Goal: Task Accomplishment & Management: Complete application form

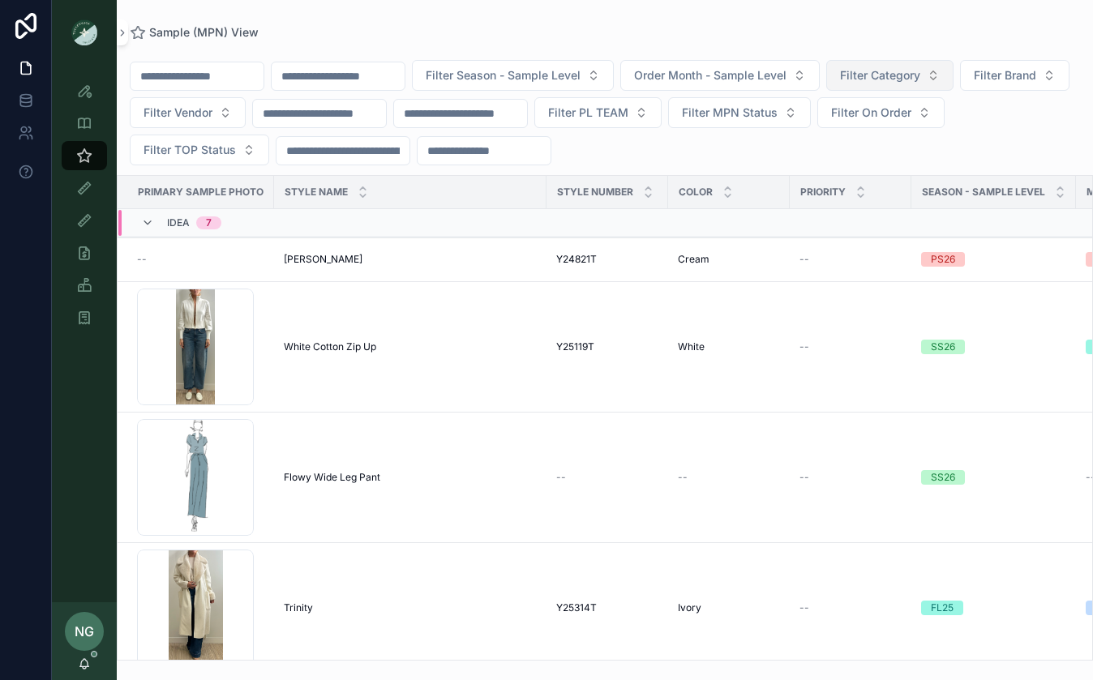
click at [923, 87] on button "Filter Category" at bounding box center [889, 75] width 127 height 31
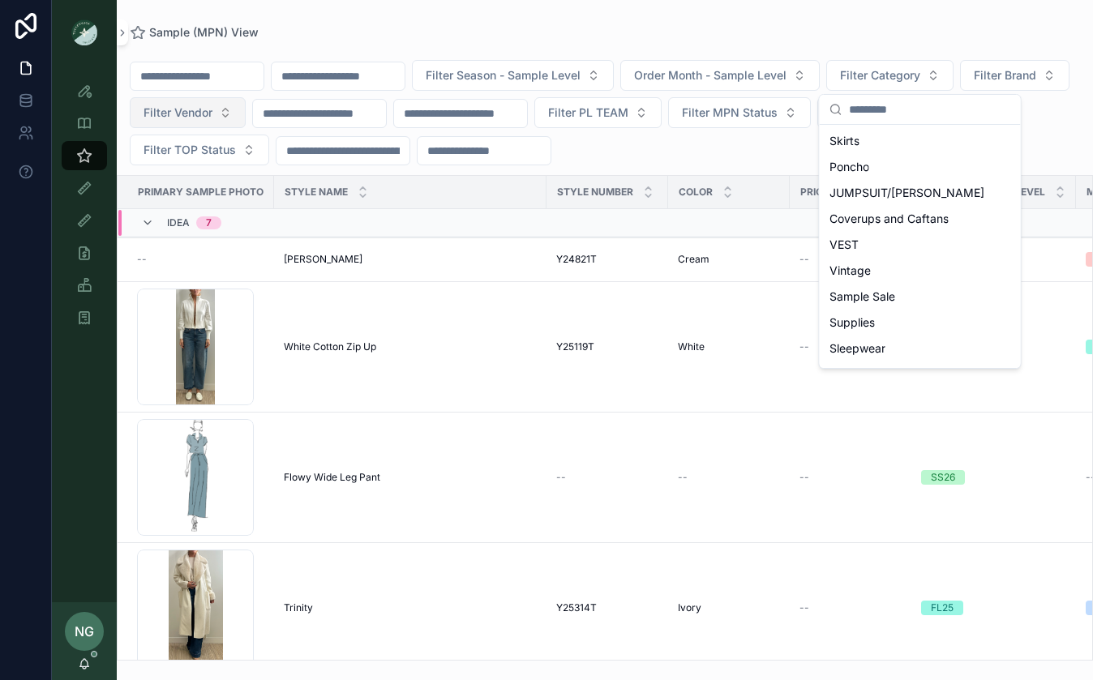
click at [212, 106] on span "Filter Vendor" at bounding box center [178, 113] width 69 height 16
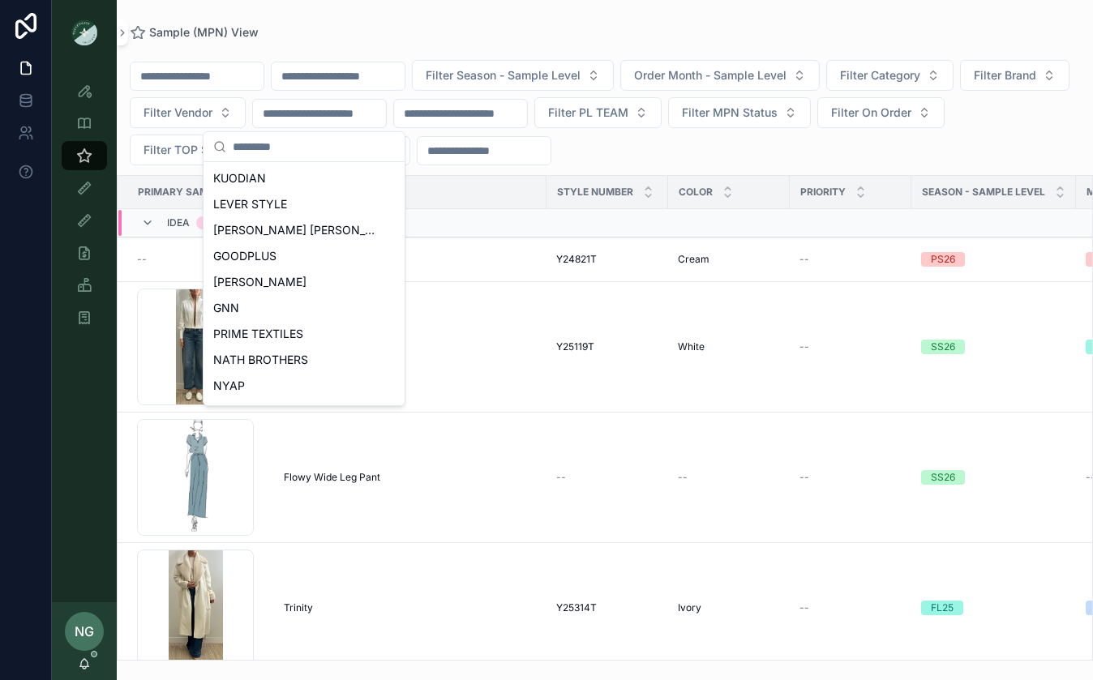
scroll to position [723, 0]
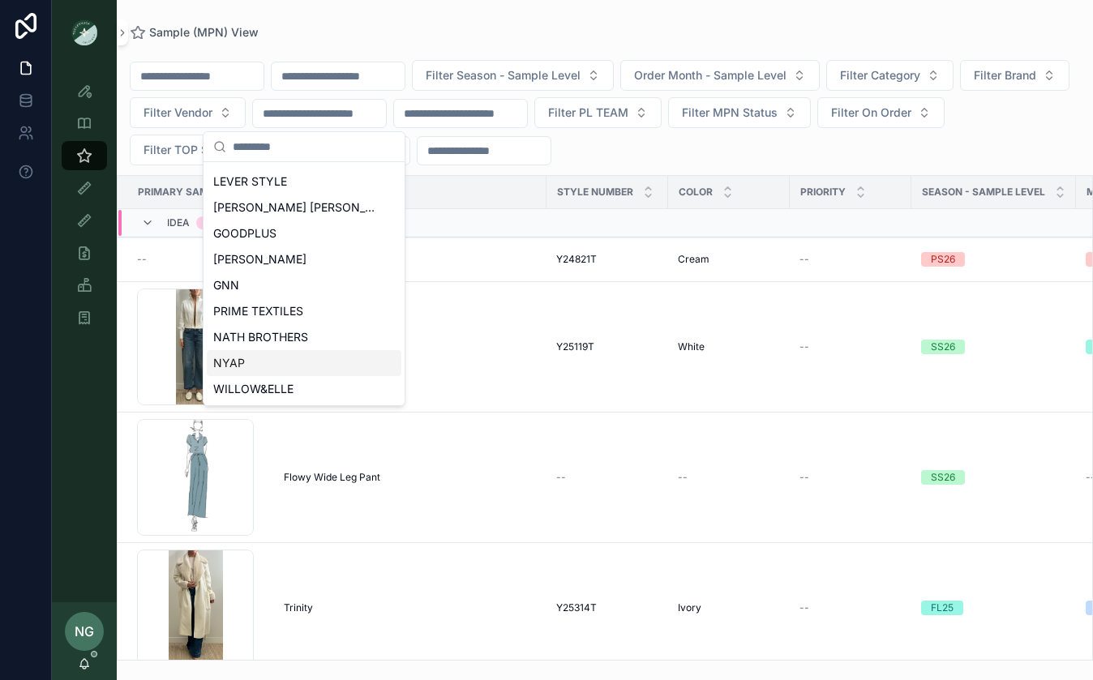
click at [237, 365] on span "NYAP" at bounding box center [229, 363] width 32 height 16
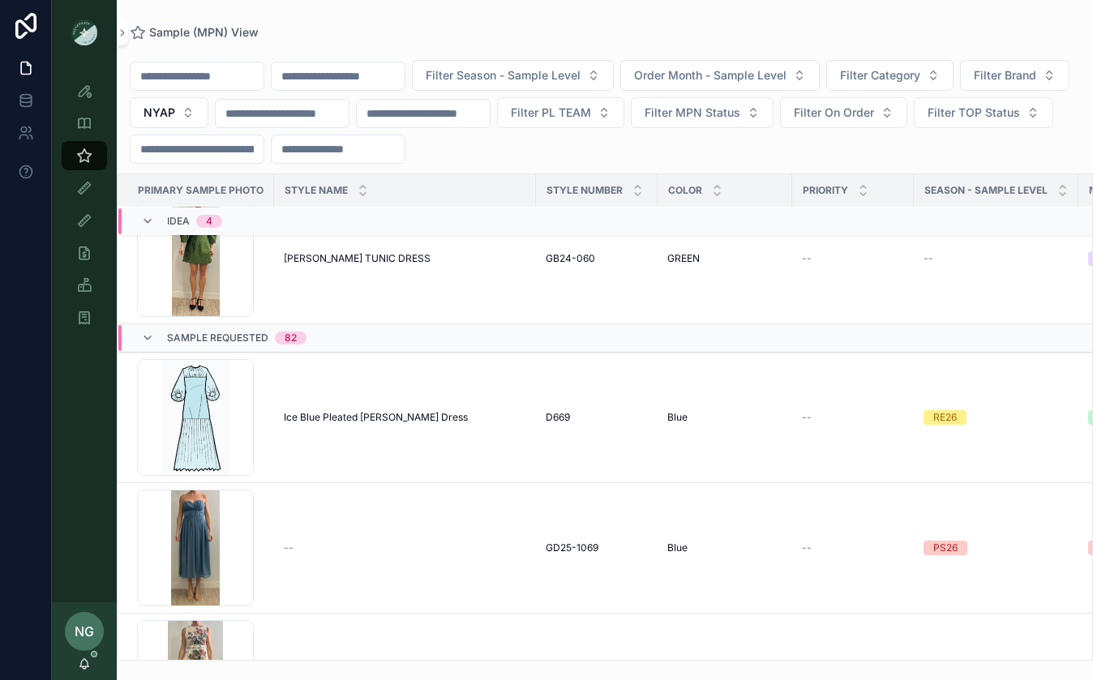
scroll to position [269, 0]
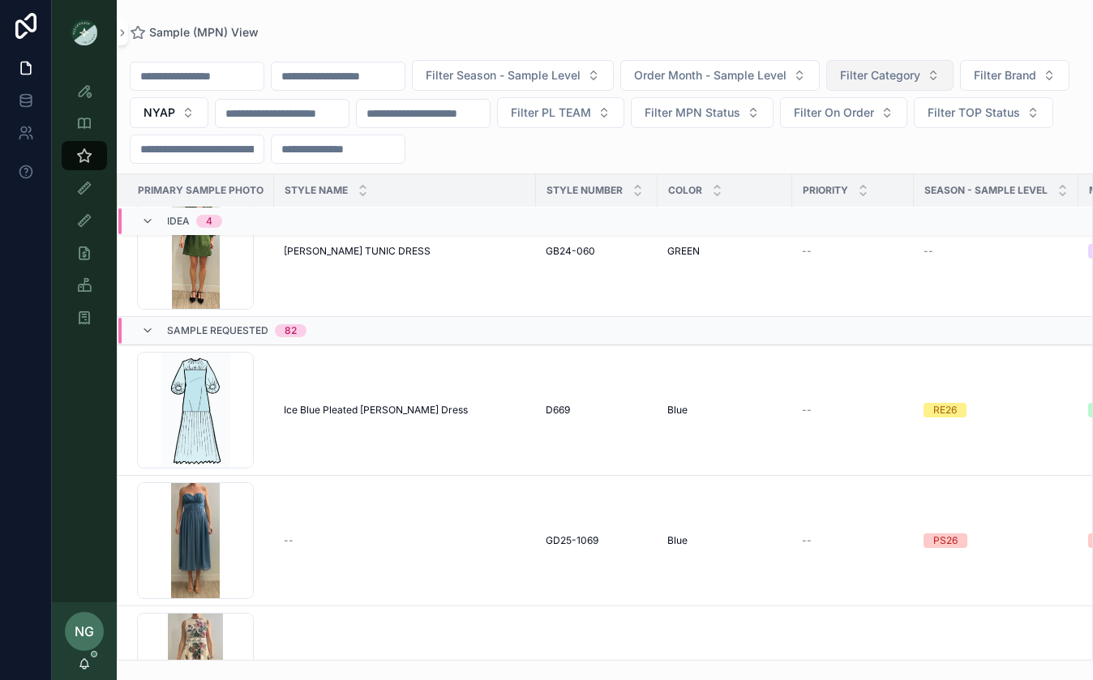
click at [907, 67] on span "Filter Category" at bounding box center [880, 75] width 80 height 16
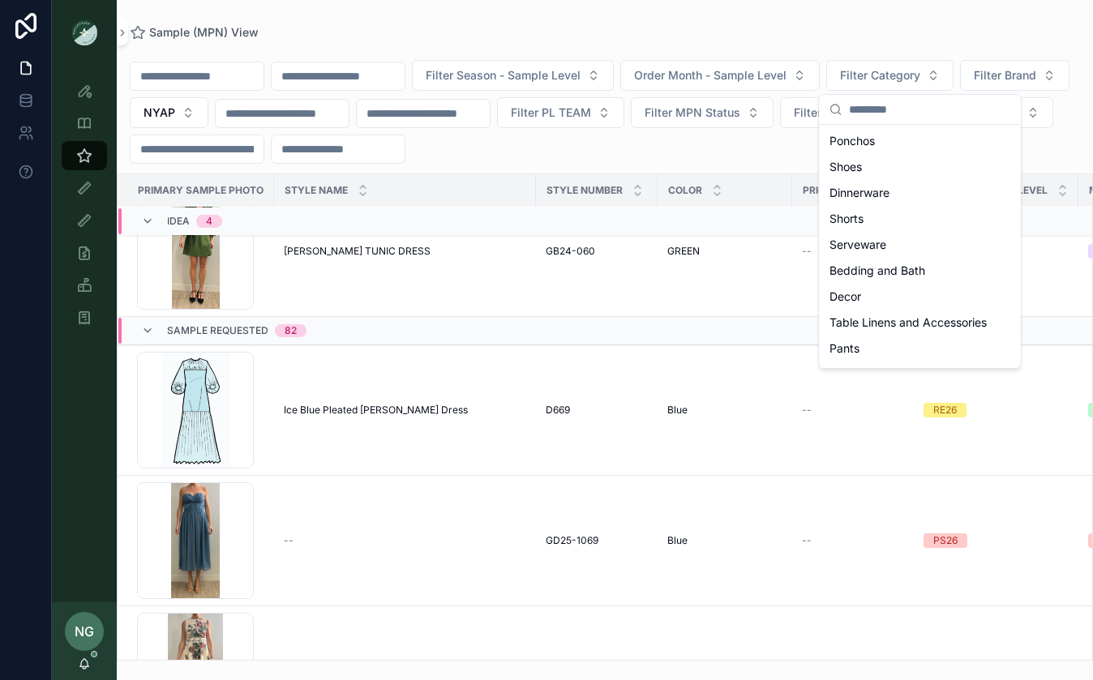
scroll to position [393, 0]
click at [846, 351] on span "Pants" at bounding box center [845, 345] width 30 height 16
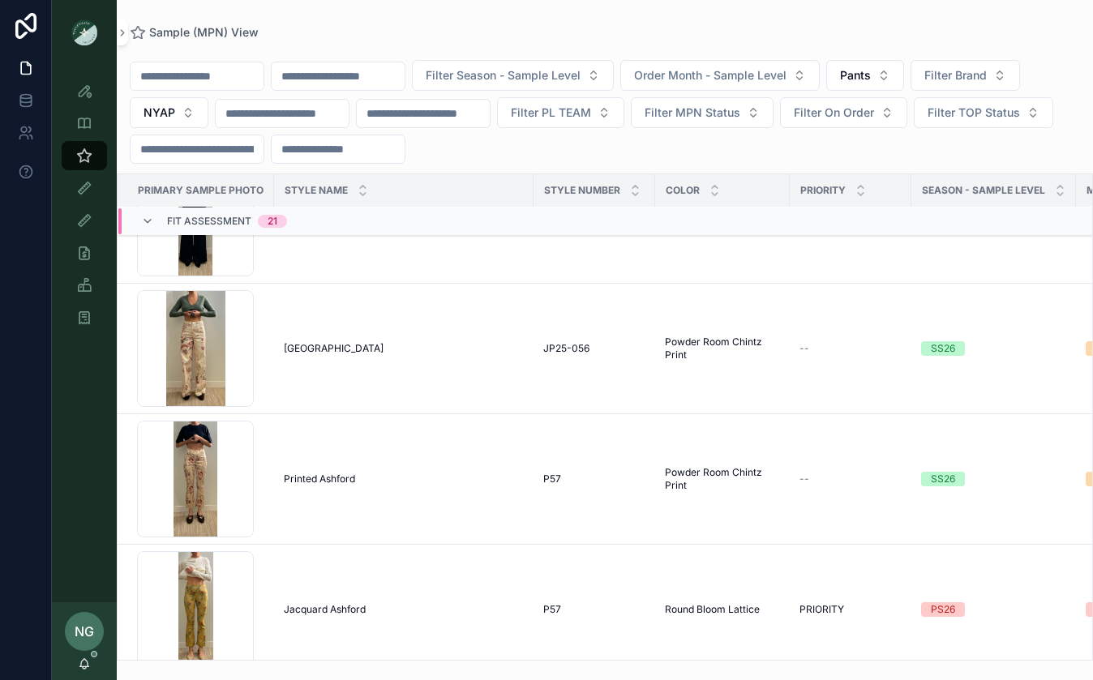
scroll to position [2547, 0]
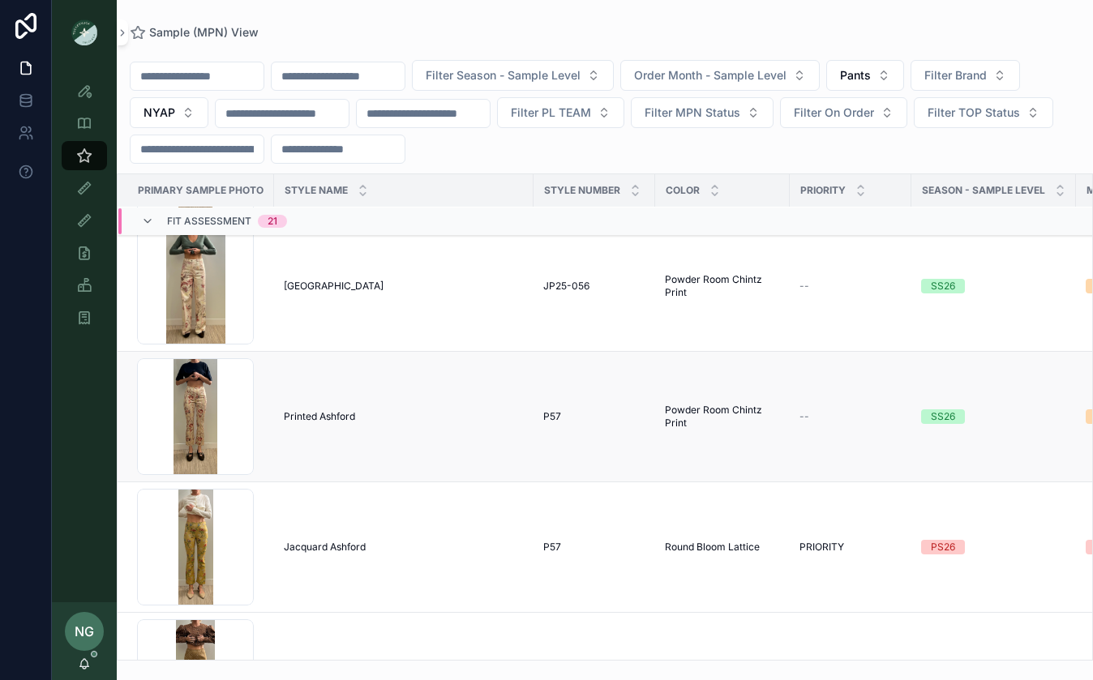
click at [326, 416] on span "Printed Ashford" at bounding box center [319, 416] width 71 height 13
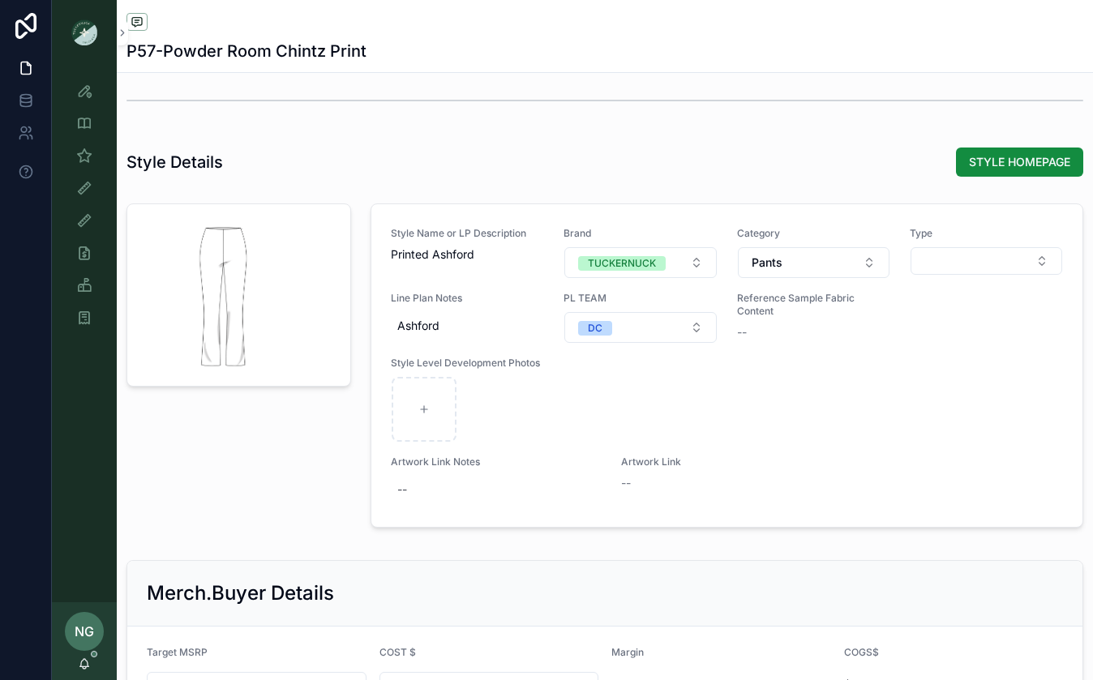
scroll to position [1932, 0]
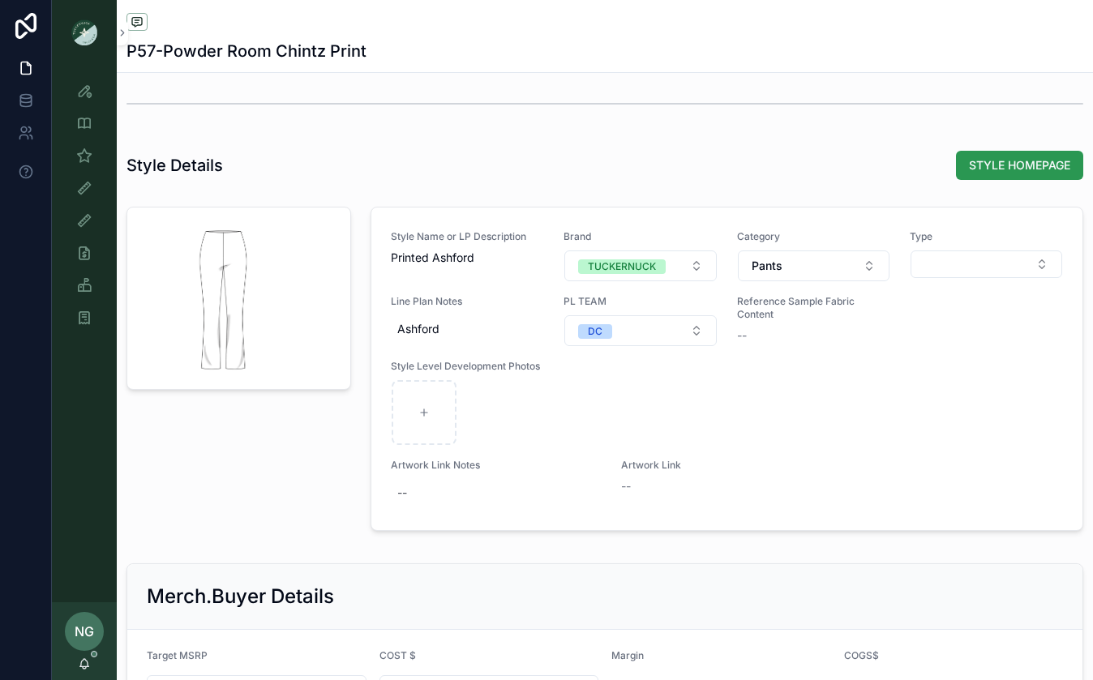
click at [1029, 165] on span "STYLE HOMEPAGE" at bounding box center [1019, 165] width 101 height 16
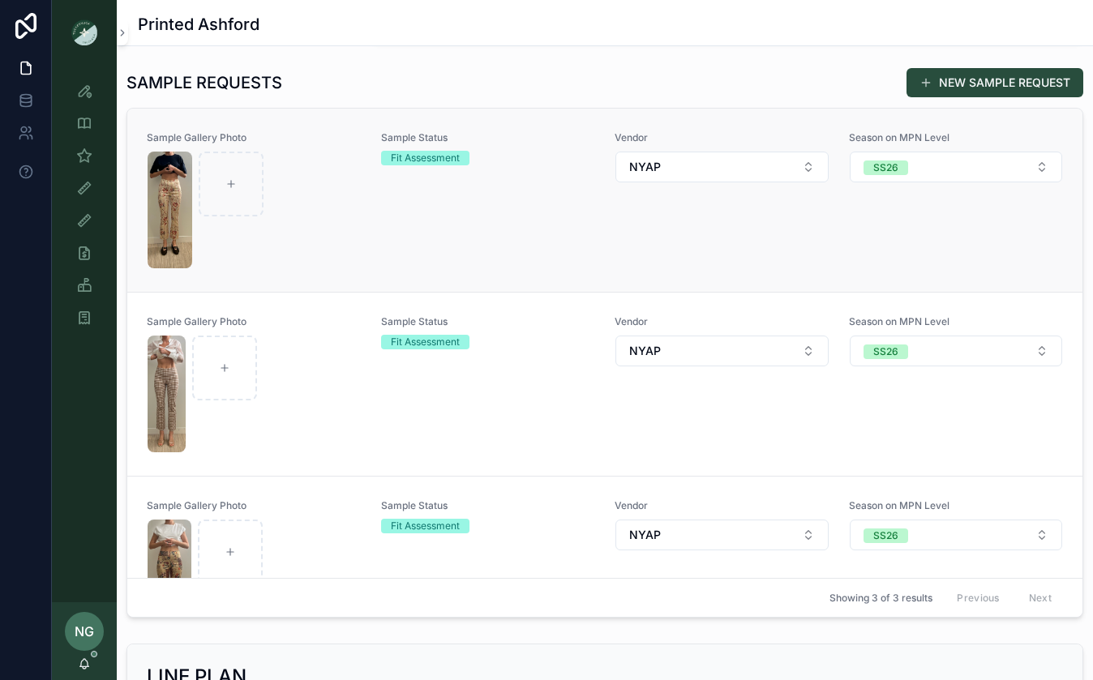
scroll to position [81, 0]
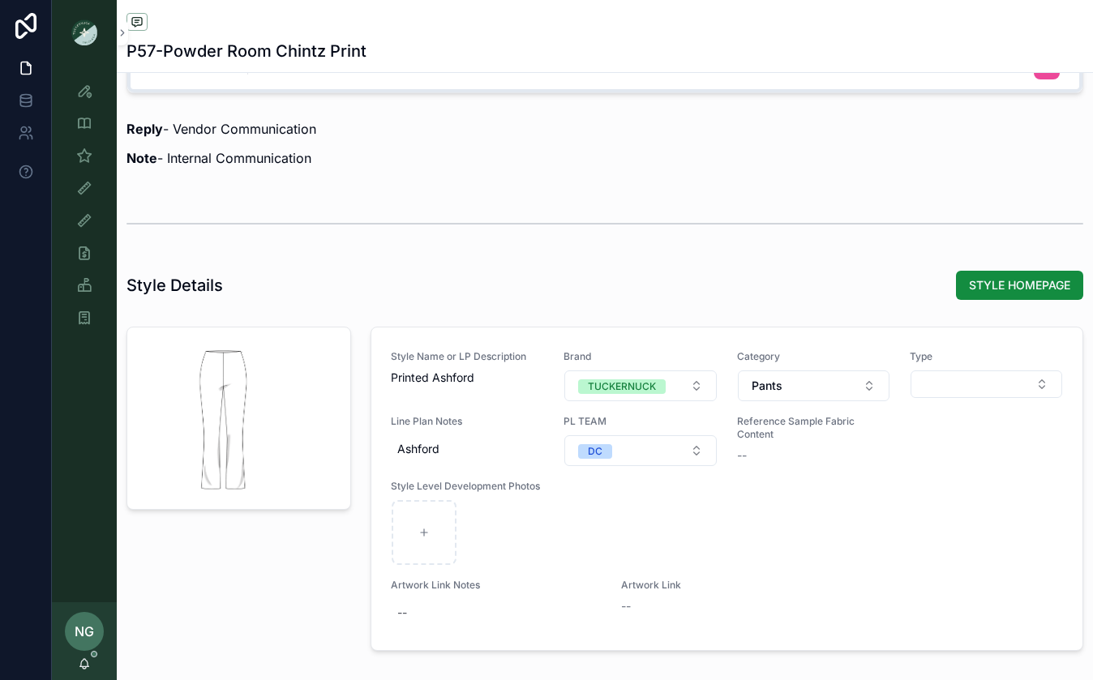
scroll to position [1963, 0]
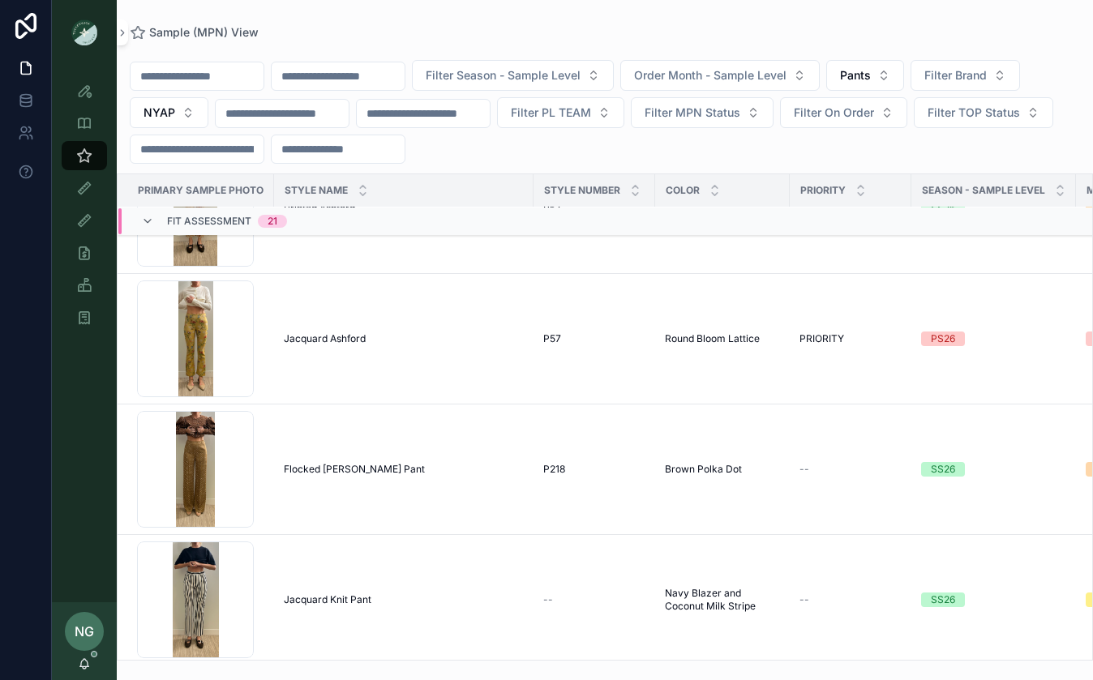
scroll to position [2761, 0]
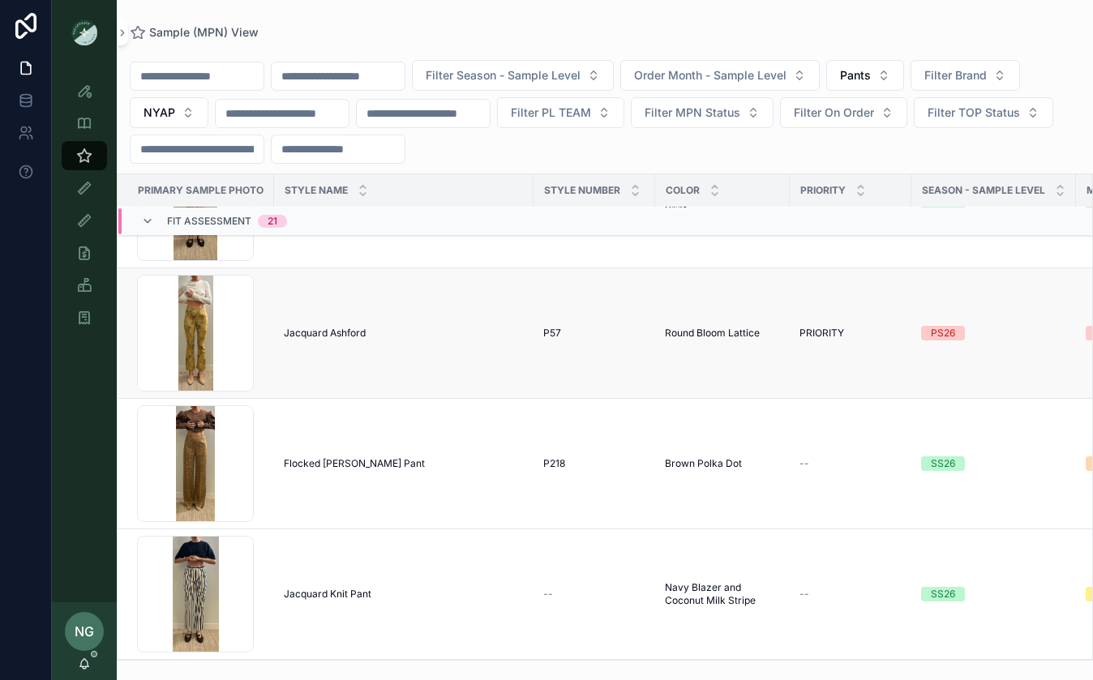
click at [360, 328] on span "Jacquard Ashford" at bounding box center [325, 333] width 82 height 13
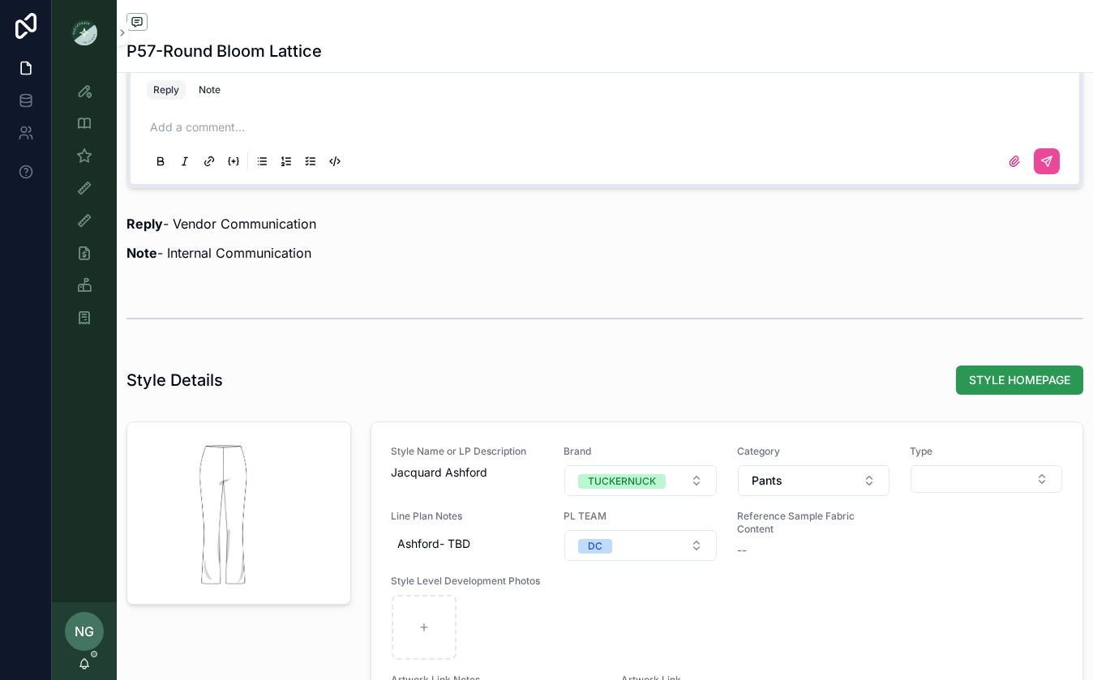
scroll to position [1722, 0]
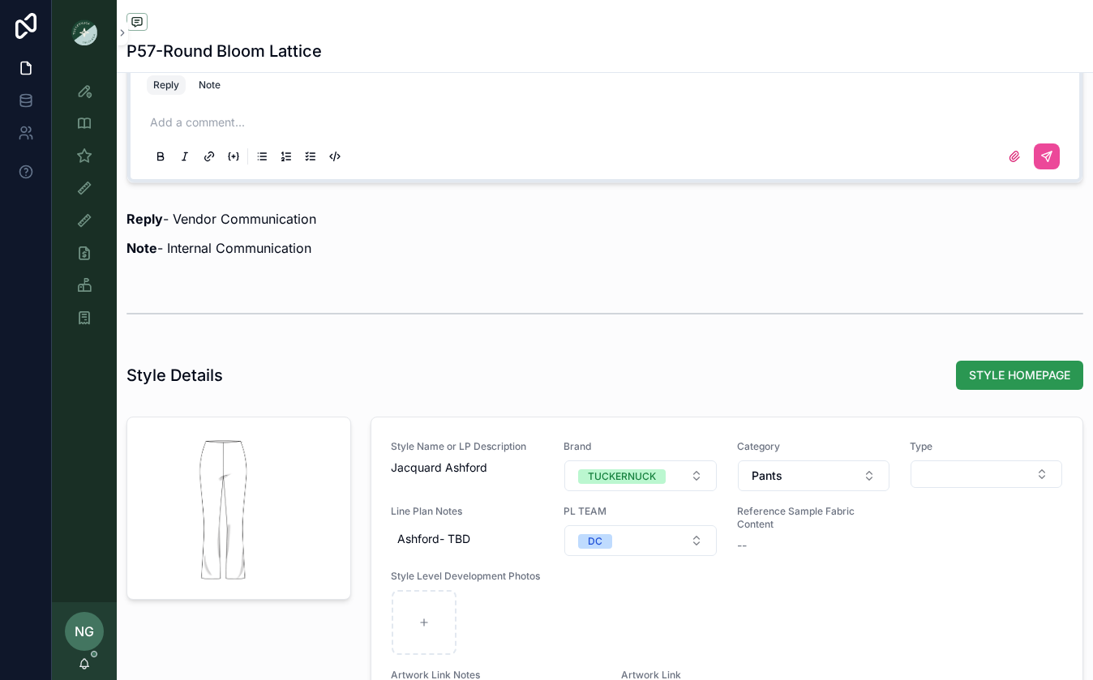
click at [981, 376] on span "STYLE HOMEPAGE" at bounding box center [1019, 375] width 101 height 16
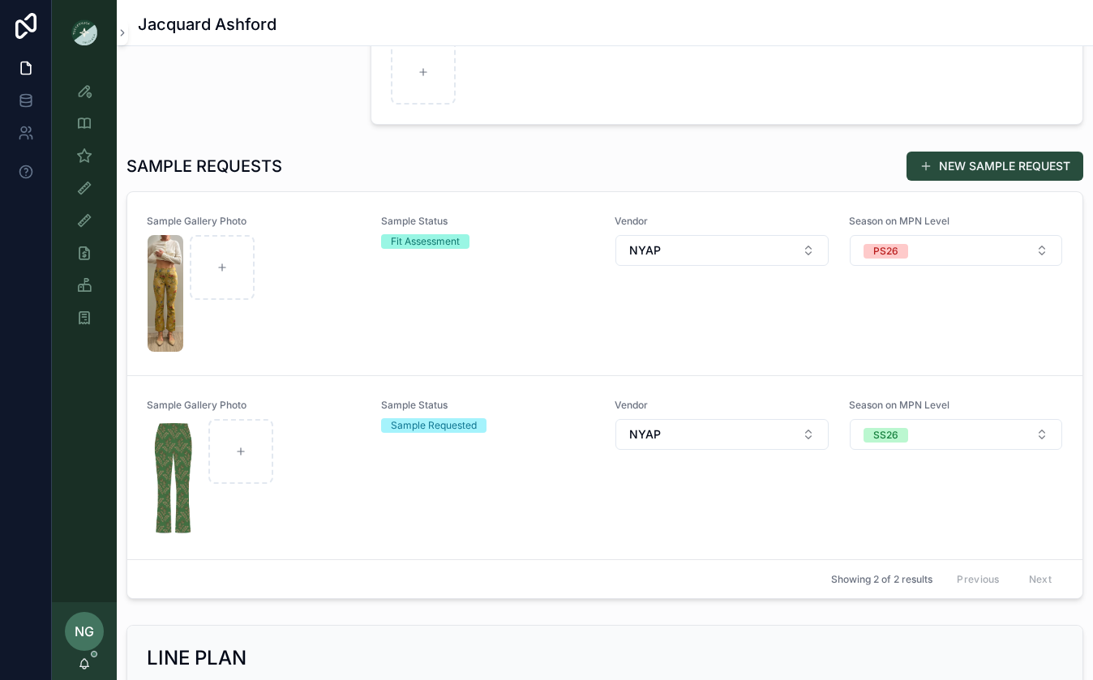
scroll to position [517, 0]
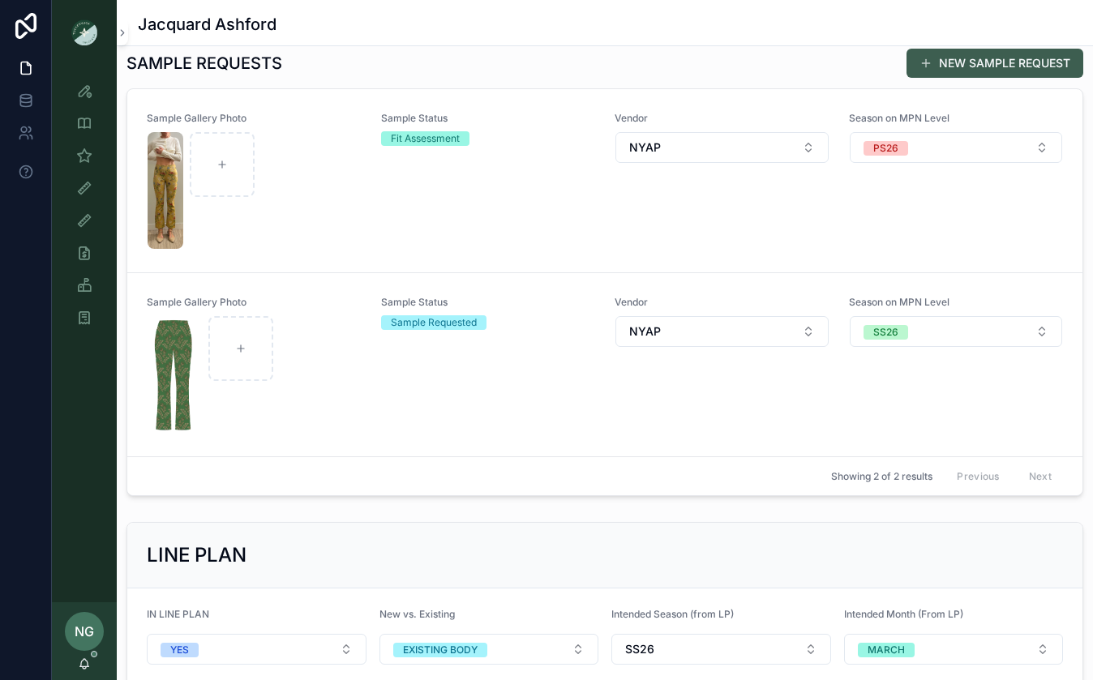
click at [1004, 61] on button "NEW SAMPLE REQUEST" at bounding box center [995, 63] width 177 height 29
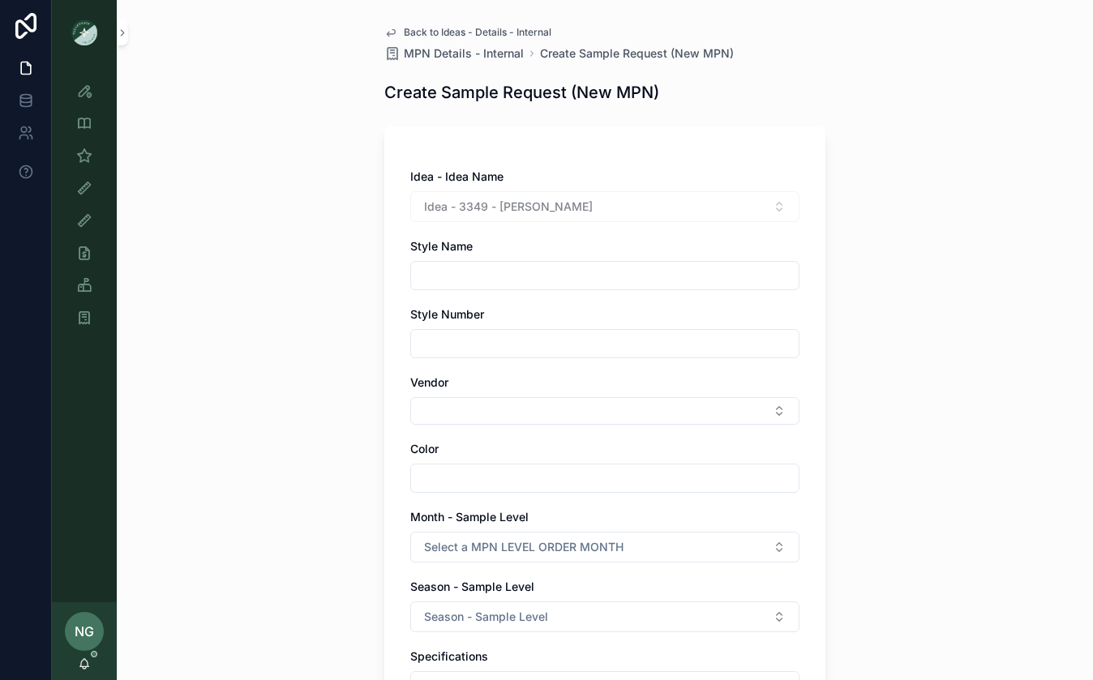
click at [599, 272] on input "scrollable content" at bounding box center [605, 275] width 388 height 23
type input "**********"
click at [590, 405] on button "Select Button" at bounding box center [604, 411] width 389 height 28
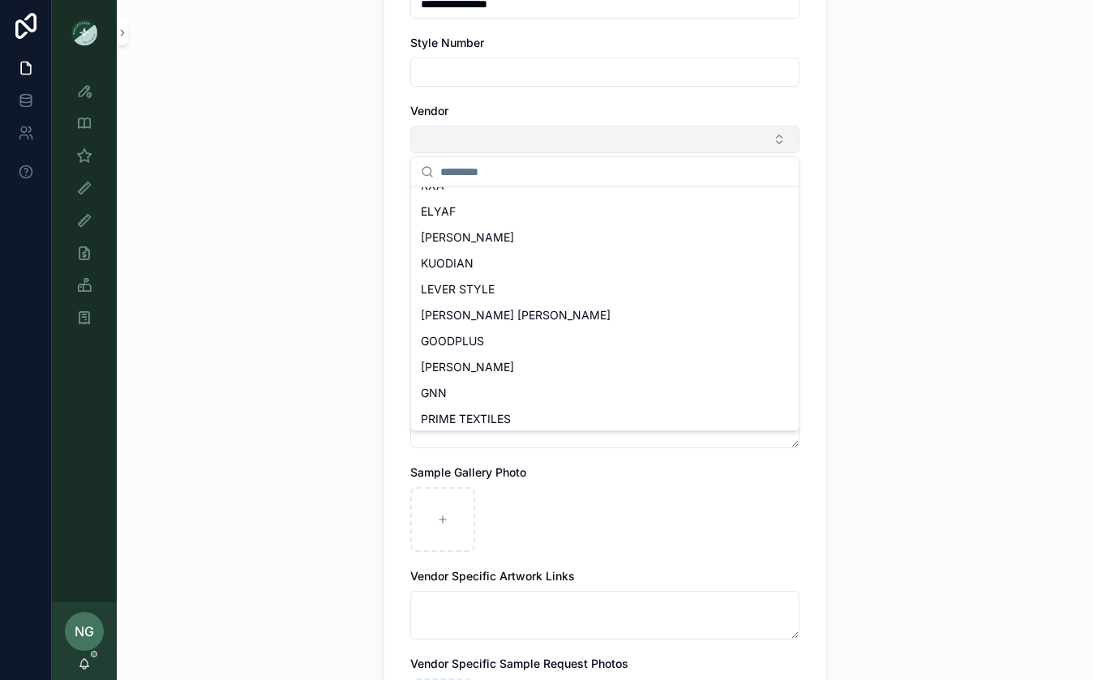
scroll to position [723, 0]
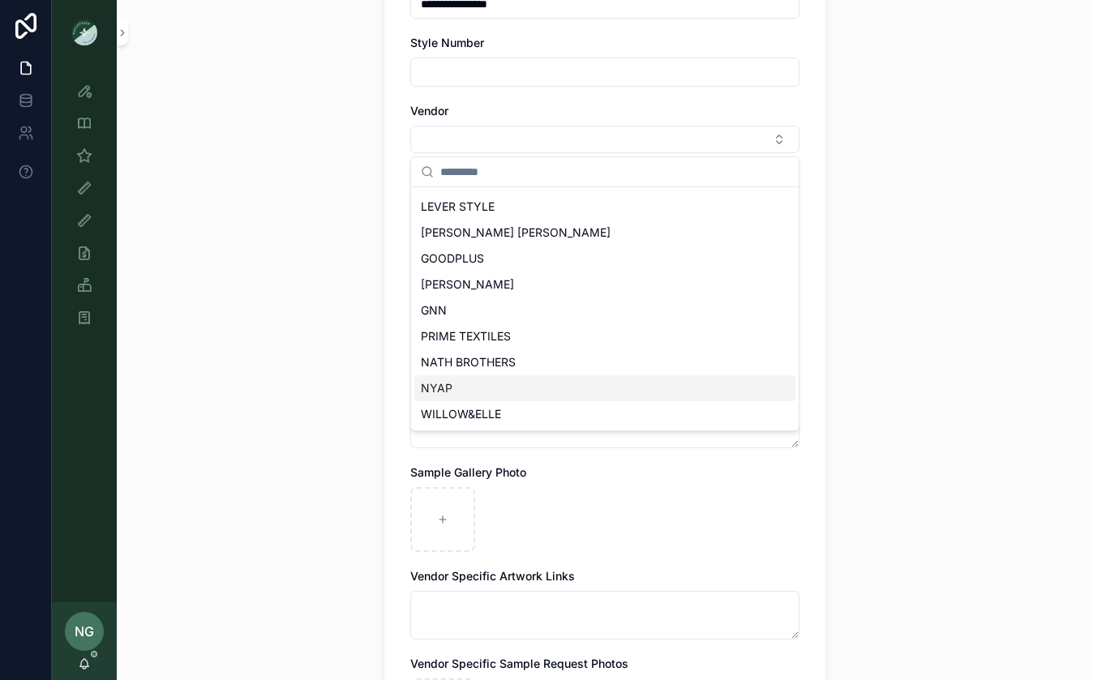
click at [539, 384] on div "NYAP" at bounding box center [604, 388] width 381 height 26
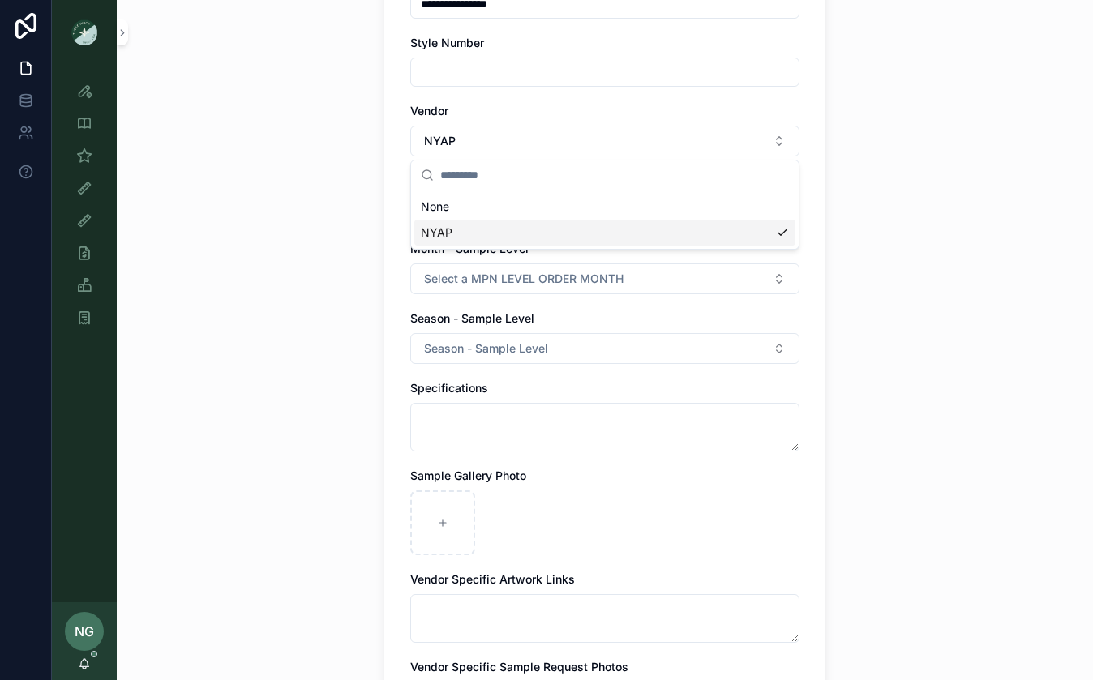
scroll to position [0, 0]
click at [588, 210] on input "scrollable content" at bounding box center [605, 210] width 388 height 23
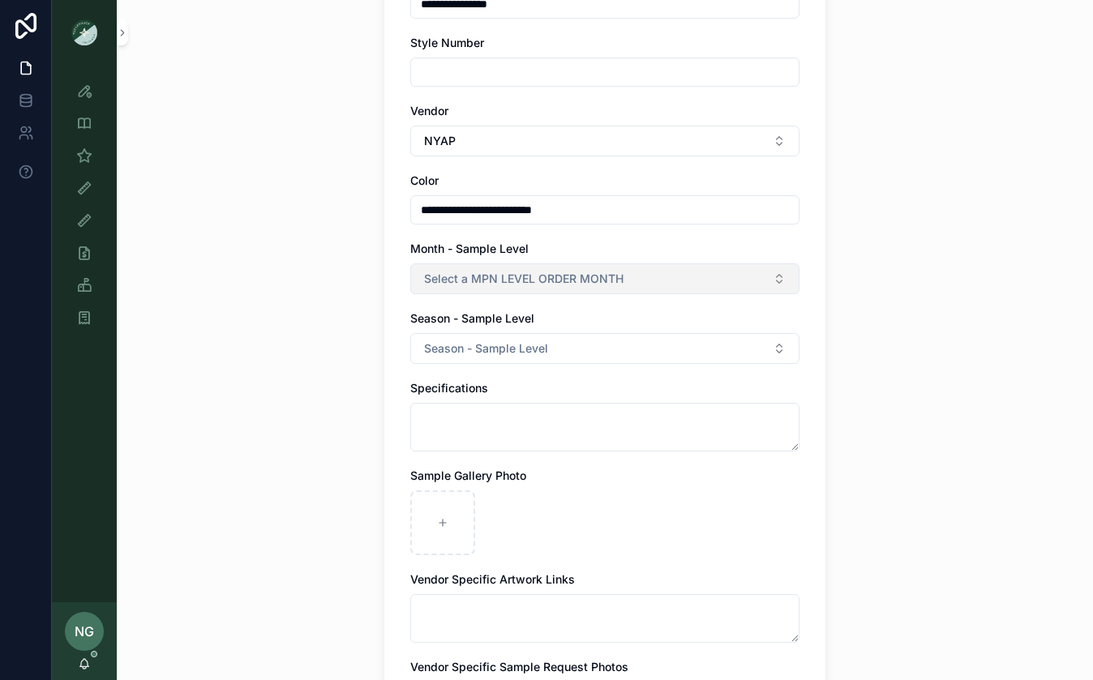
type input "**********"
drag, startPoint x: 635, startPoint y: 286, endPoint x: 616, endPoint y: 283, distance: 19.7
click at [634, 286] on button "Select a MPN LEVEL ORDER MONTH" at bounding box center [604, 279] width 389 height 31
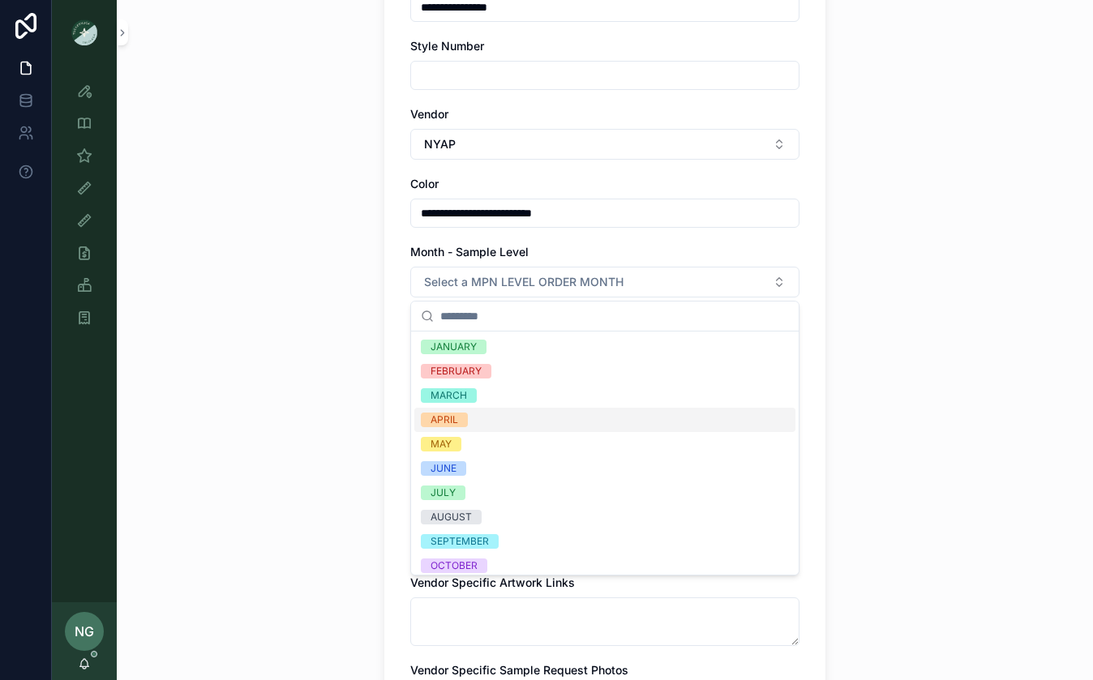
drag, startPoint x: 515, startPoint y: 410, endPoint x: 513, endPoint y: 401, distance: 9.2
click at [514, 409] on div "APRIL" at bounding box center [604, 420] width 381 height 24
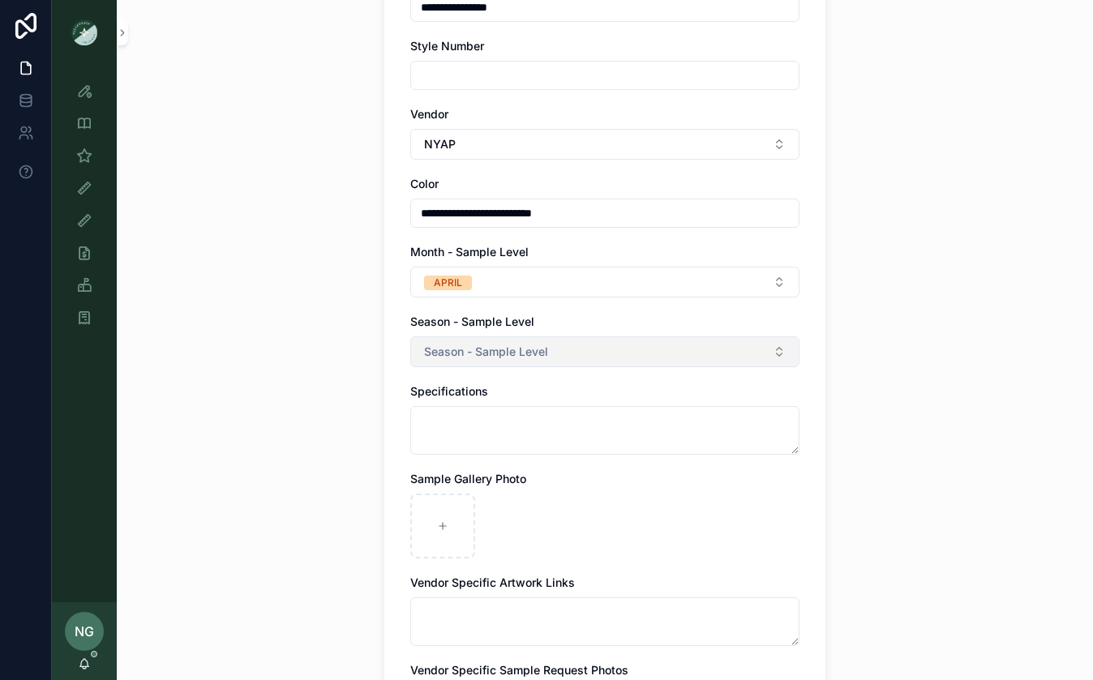
click at [508, 345] on span "Season - Sample Level" at bounding box center [486, 352] width 124 height 16
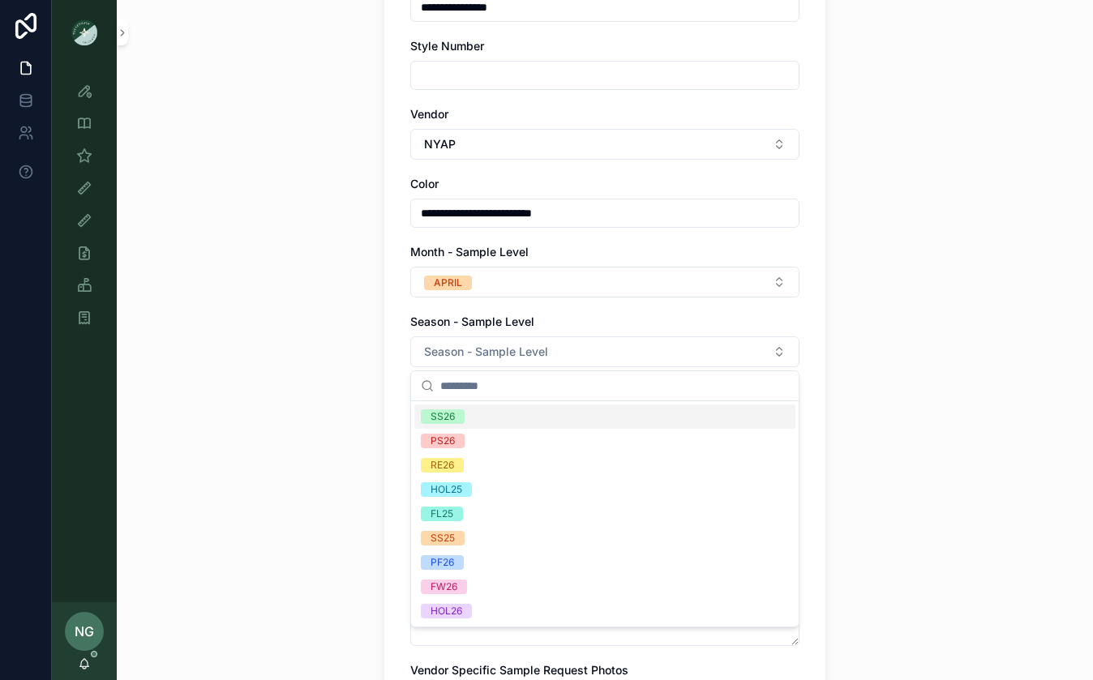
drag, startPoint x: 479, startPoint y: 416, endPoint x: 581, endPoint y: 407, distance: 101.8
click at [480, 415] on div "SS26" at bounding box center [604, 417] width 381 height 24
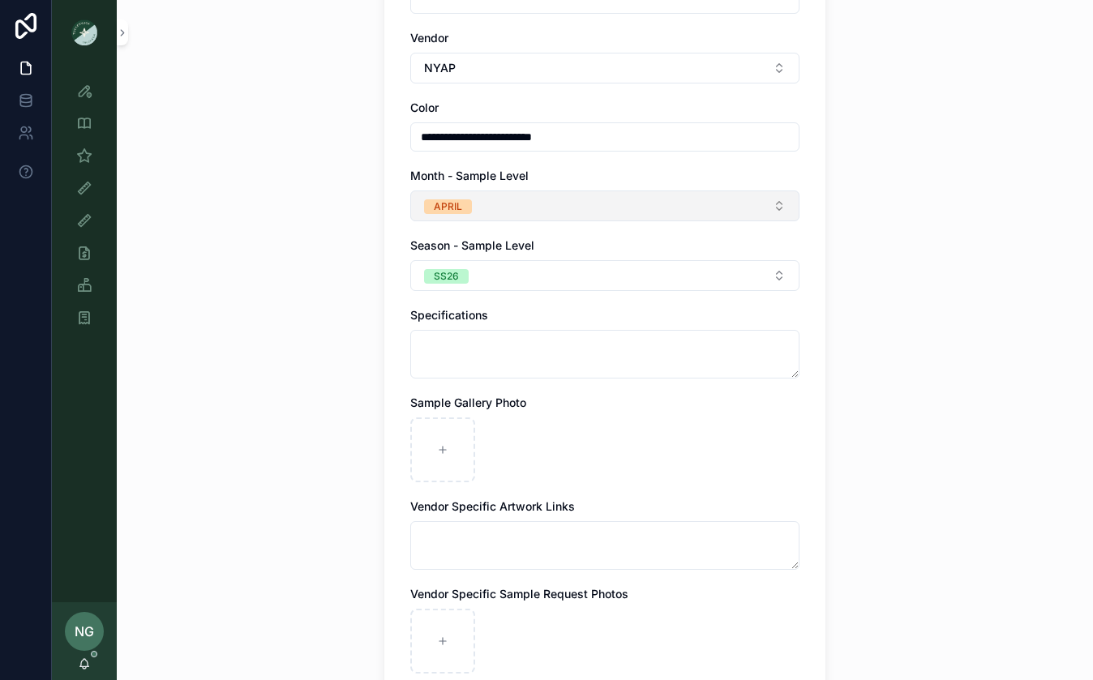
scroll to position [423, 0]
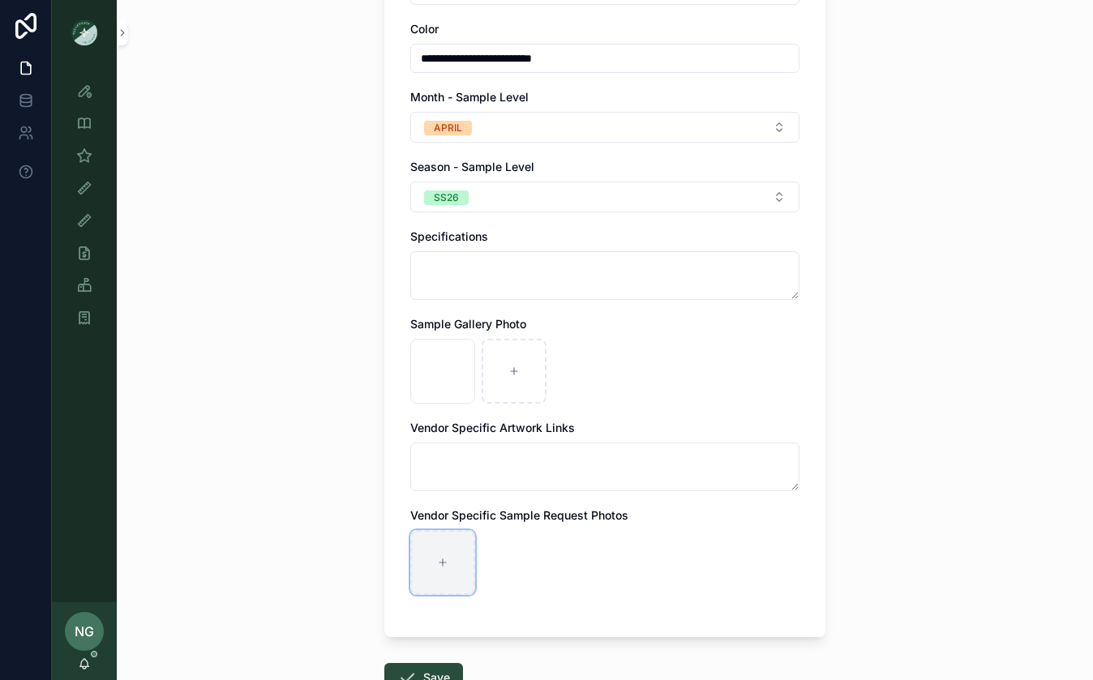
click at [452, 578] on div "scrollable content" at bounding box center [442, 562] width 65 height 65
type input "**********"
click at [440, 671] on button "Save" at bounding box center [423, 677] width 79 height 29
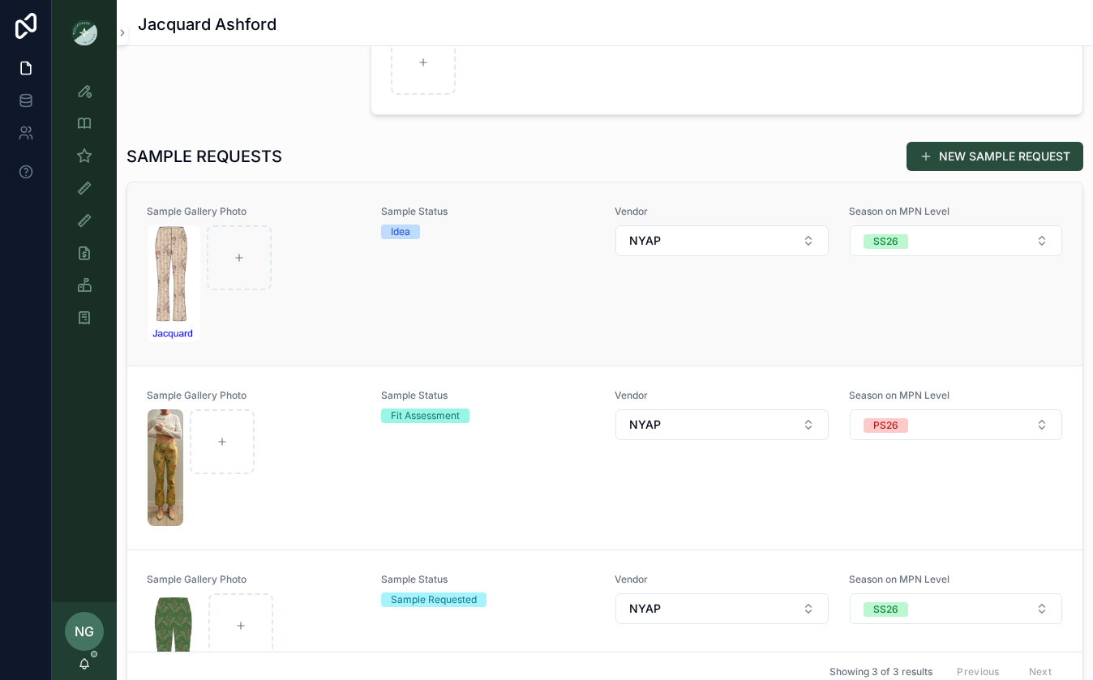
click at [615, 311] on div "Vendor NYAP" at bounding box center [722, 274] width 215 height 138
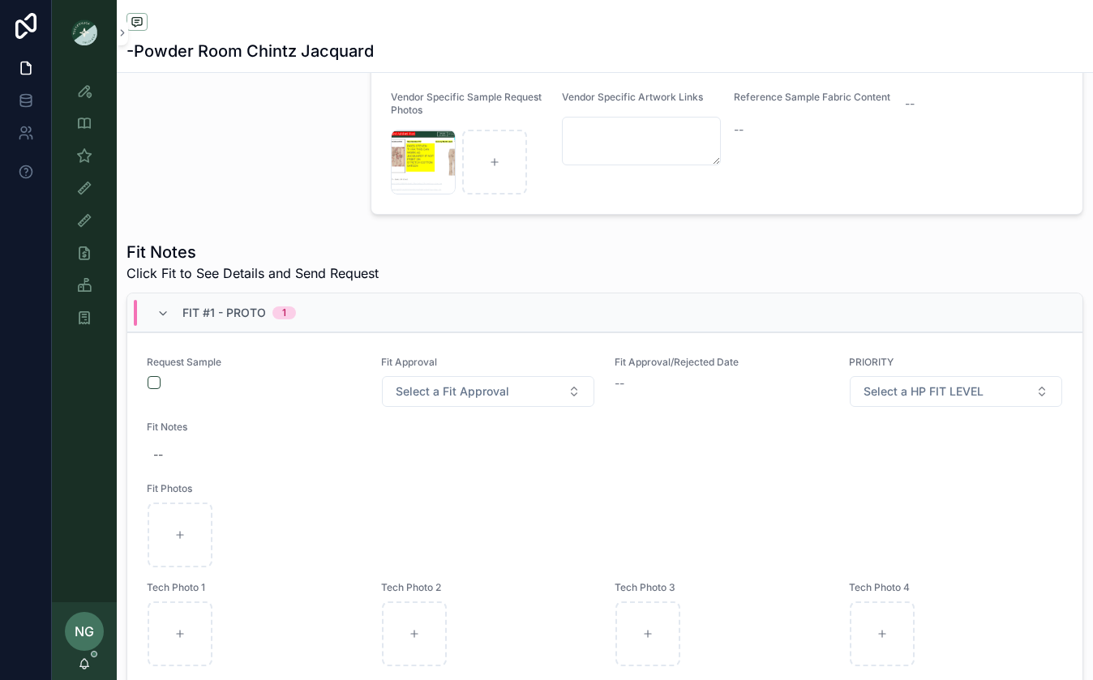
scroll to position [581, 0]
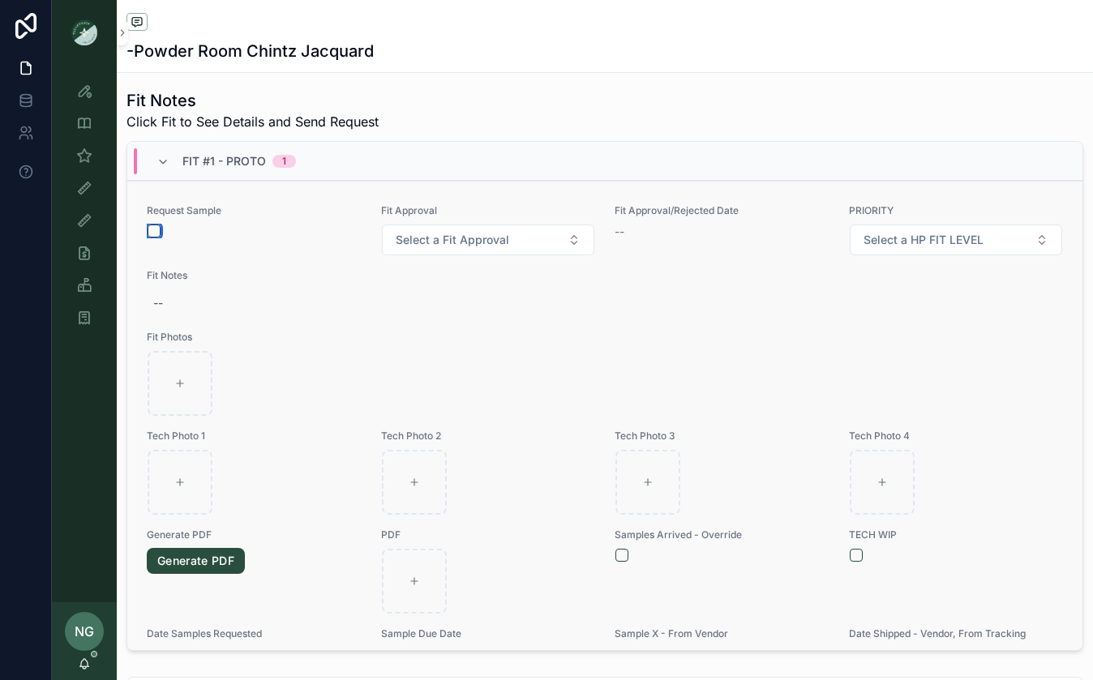
click at [149, 228] on button "scrollable content" at bounding box center [154, 231] width 13 height 13
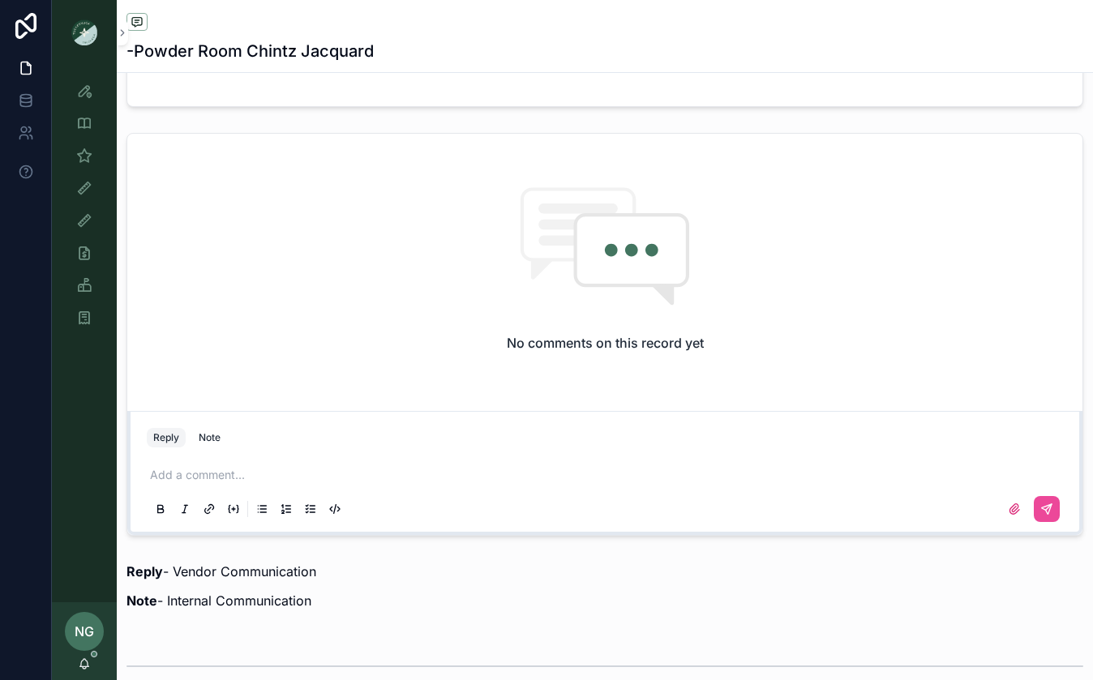
scroll to position [1130, 0]
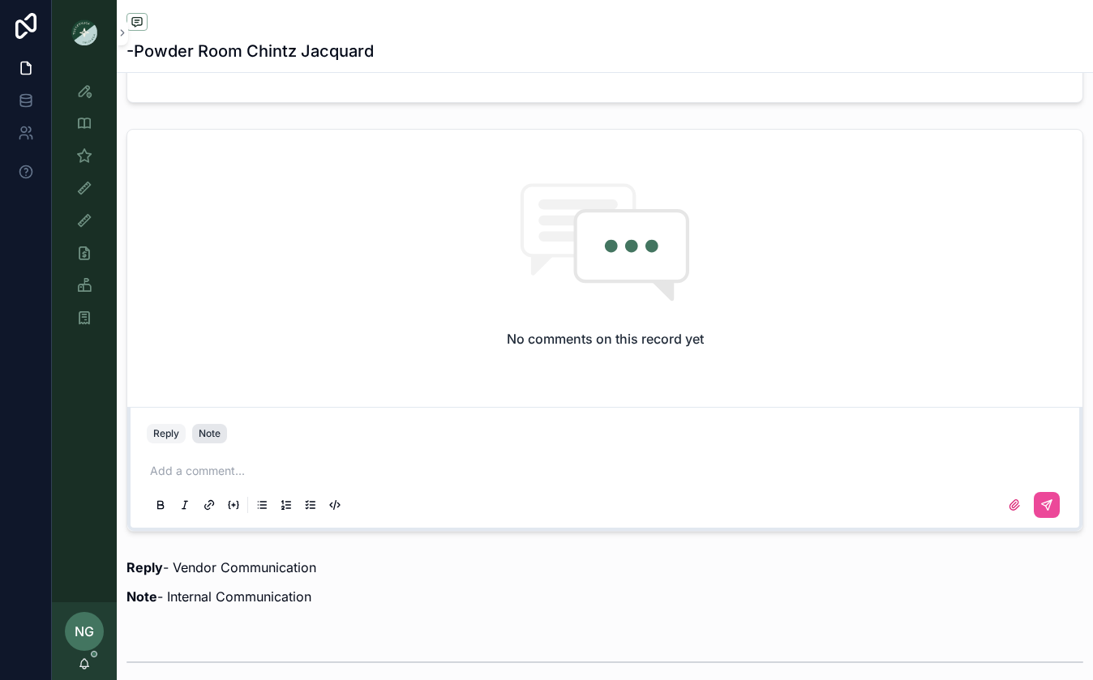
click at [211, 444] on button "Note" at bounding box center [209, 433] width 35 height 19
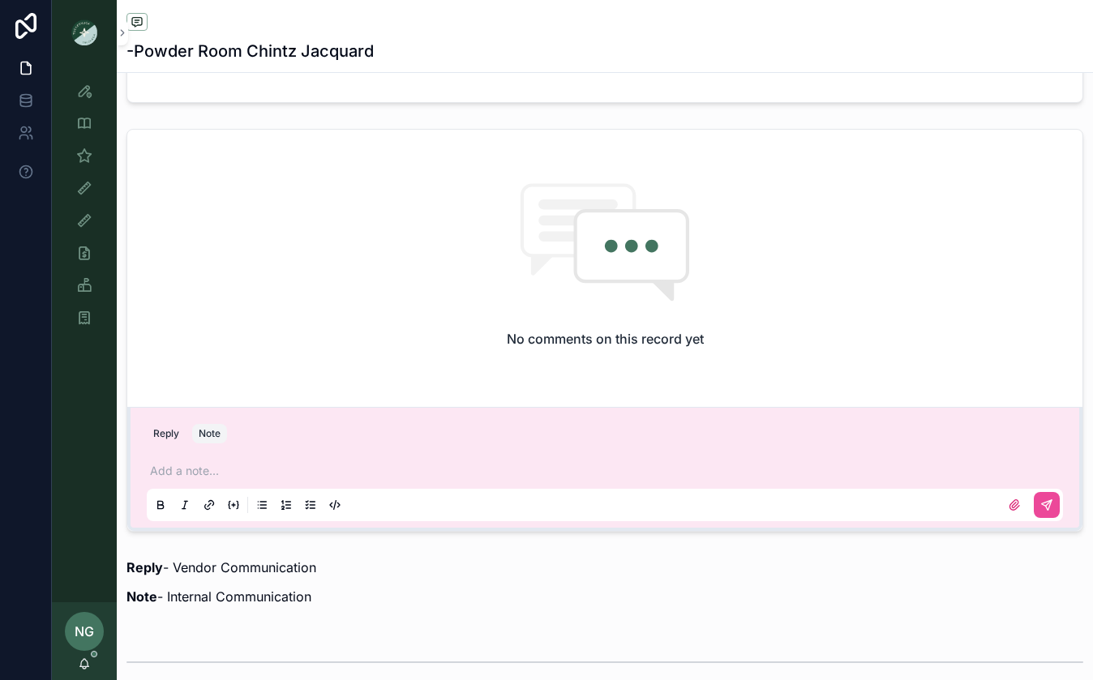
click at [276, 461] on div "Add a note..." at bounding box center [605, 487] width 916 height 68
drag, startPoint x: 169, startPoint y: 462, endPoint x: 184, endPoint y: 472, distance: 18.2
click at [169, 462] on div "Add a note..." at bounding box center [605, 487] width 916 height 68
click at [186, 473] on p "scrollable content" at bounding box center [608, 471] width 916 height 16
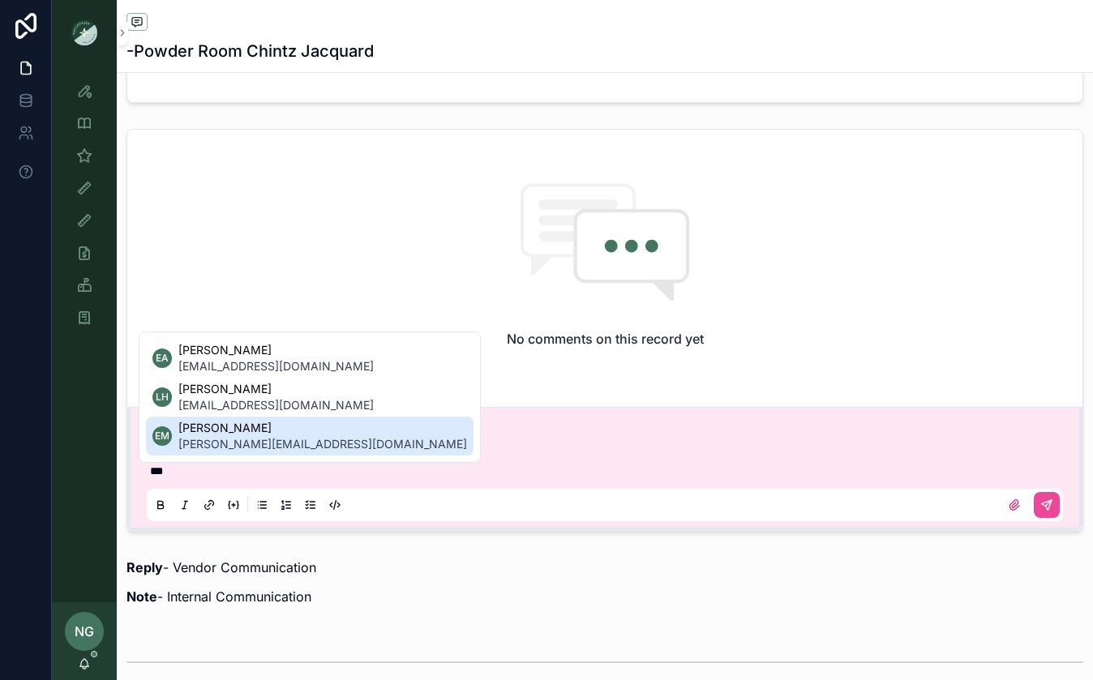
click at [229, 436] on span "[PERSON_NAME][EMAIL_ADDRESS][DOMAIN_NAME]" at bounding box center [322, 444] width 289 height 16
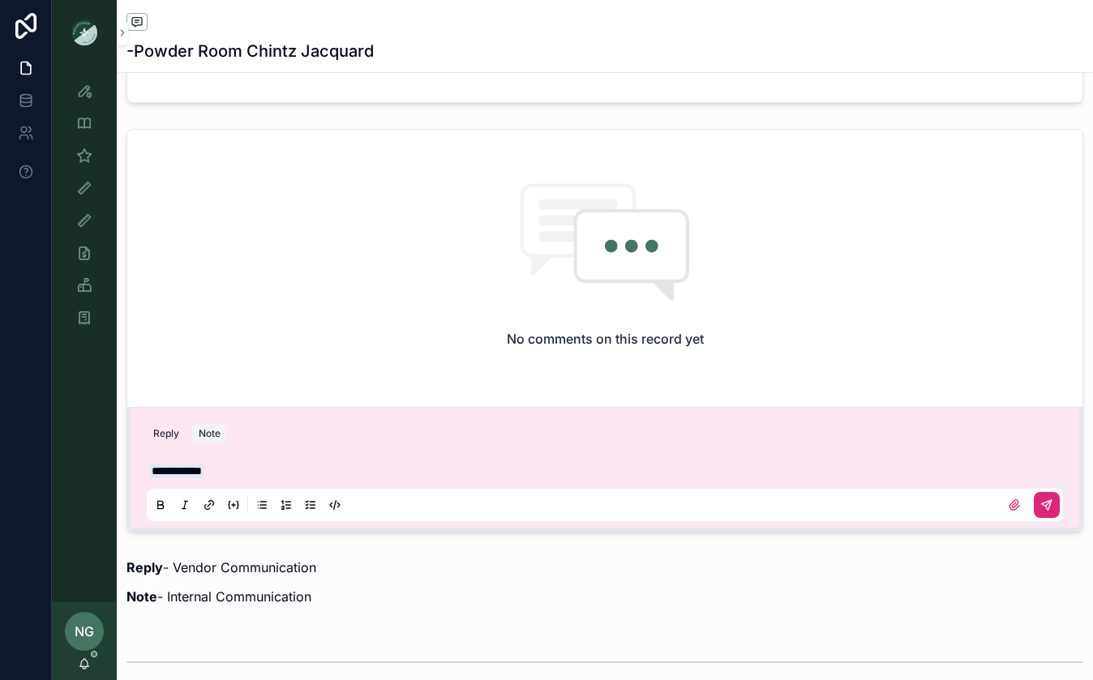
click at [1048, 510] on icon "scrollable content" at bounding box center [1047, 505] width 13 height 13
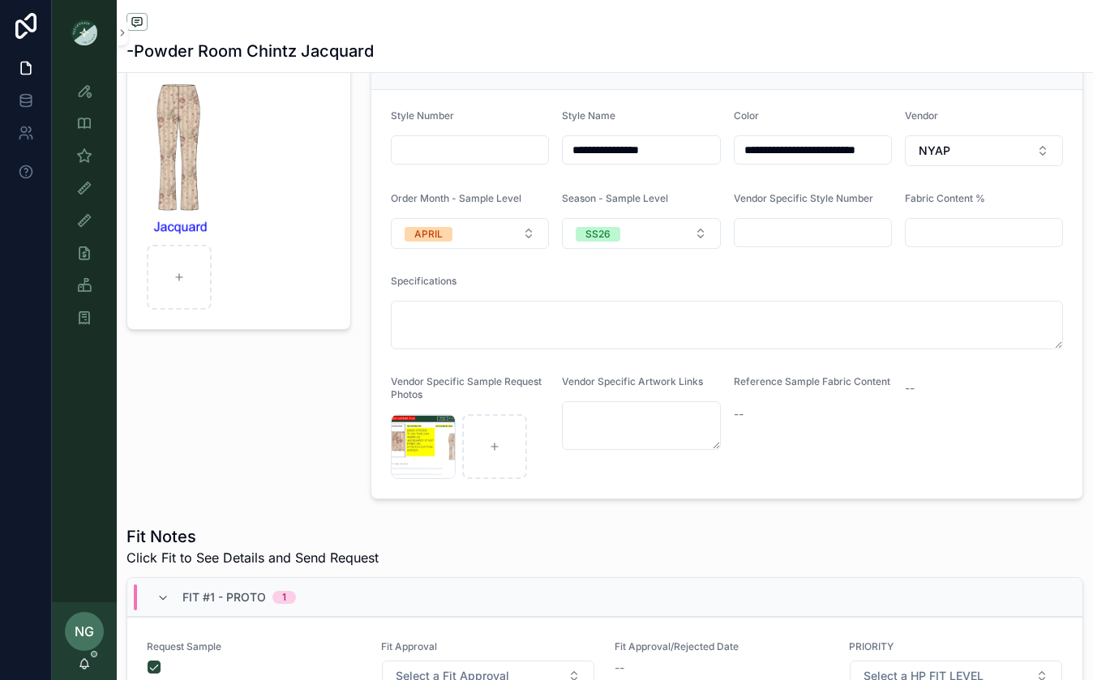
scroll to position [49, 0]
